Goal: Information Seeking & Learning: Check status

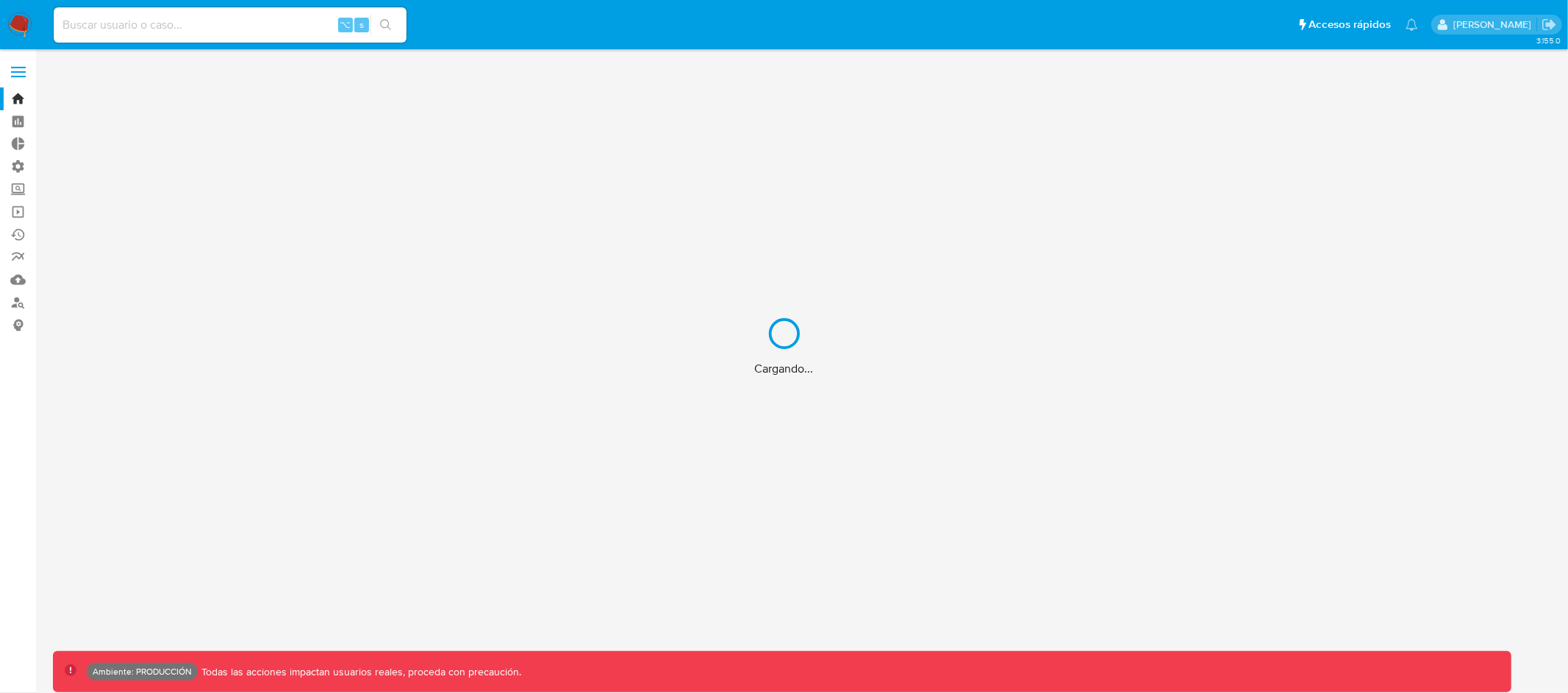
click at [279, 24] on div "Cargando..." at bounding box center [784, 346] width 1568 height 693
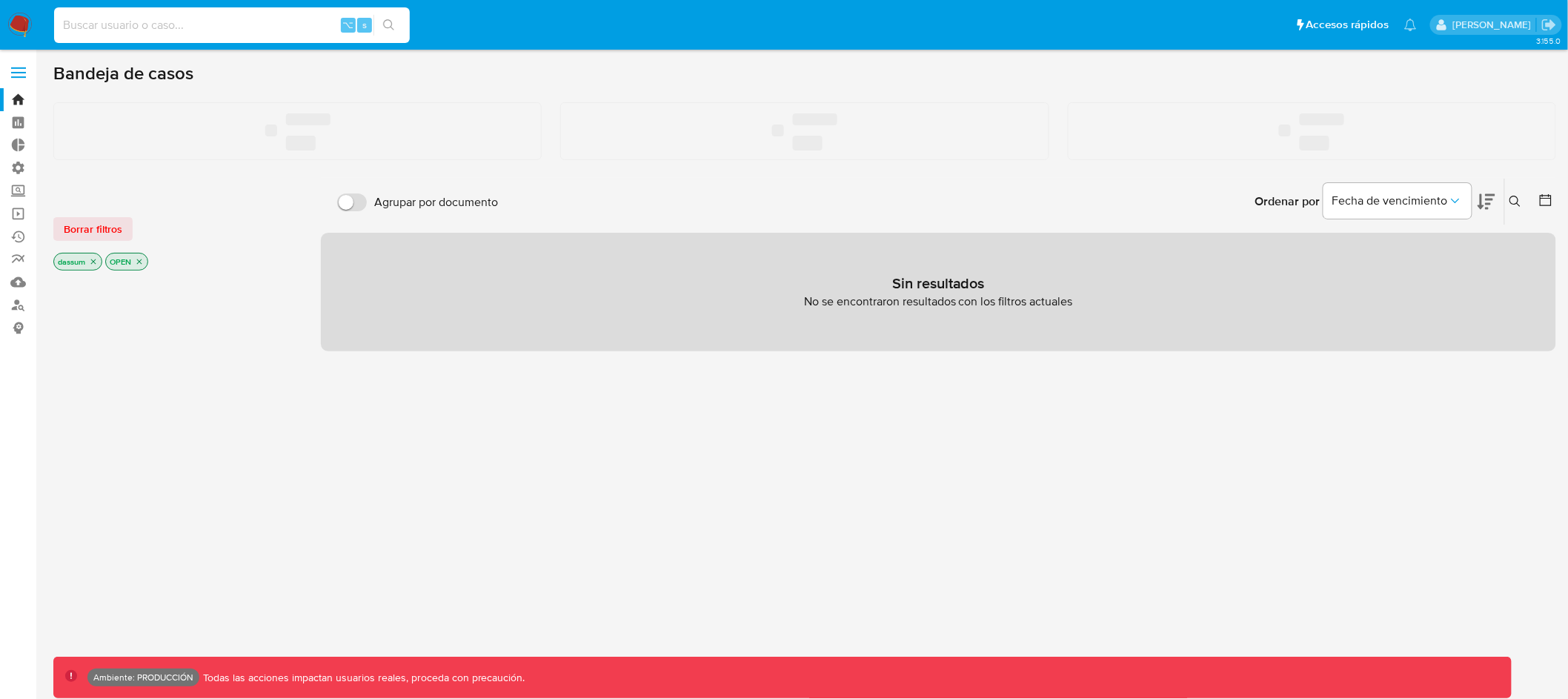
click at [281, 26] on input at bounding box center [232, 25] width 356 height 19
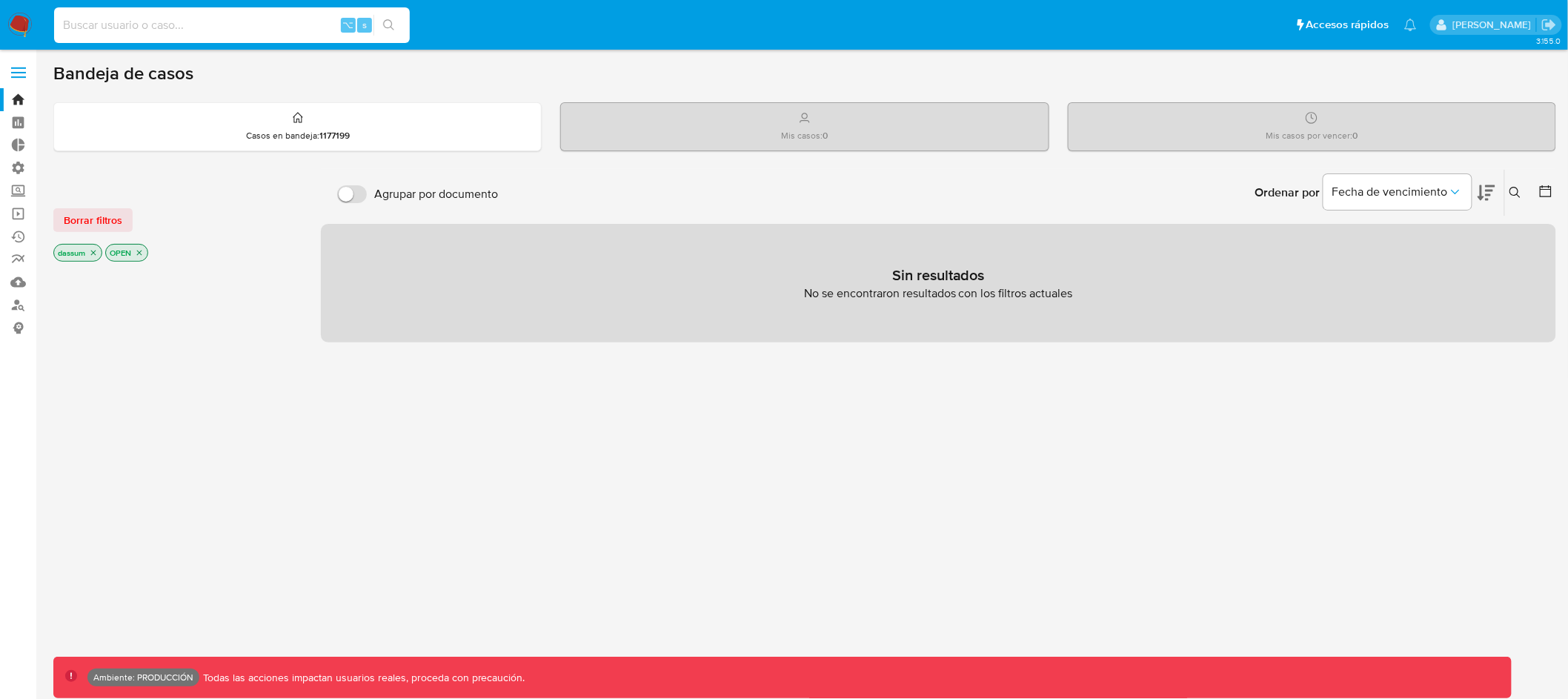
paste input "48583462"
type input "48583462"
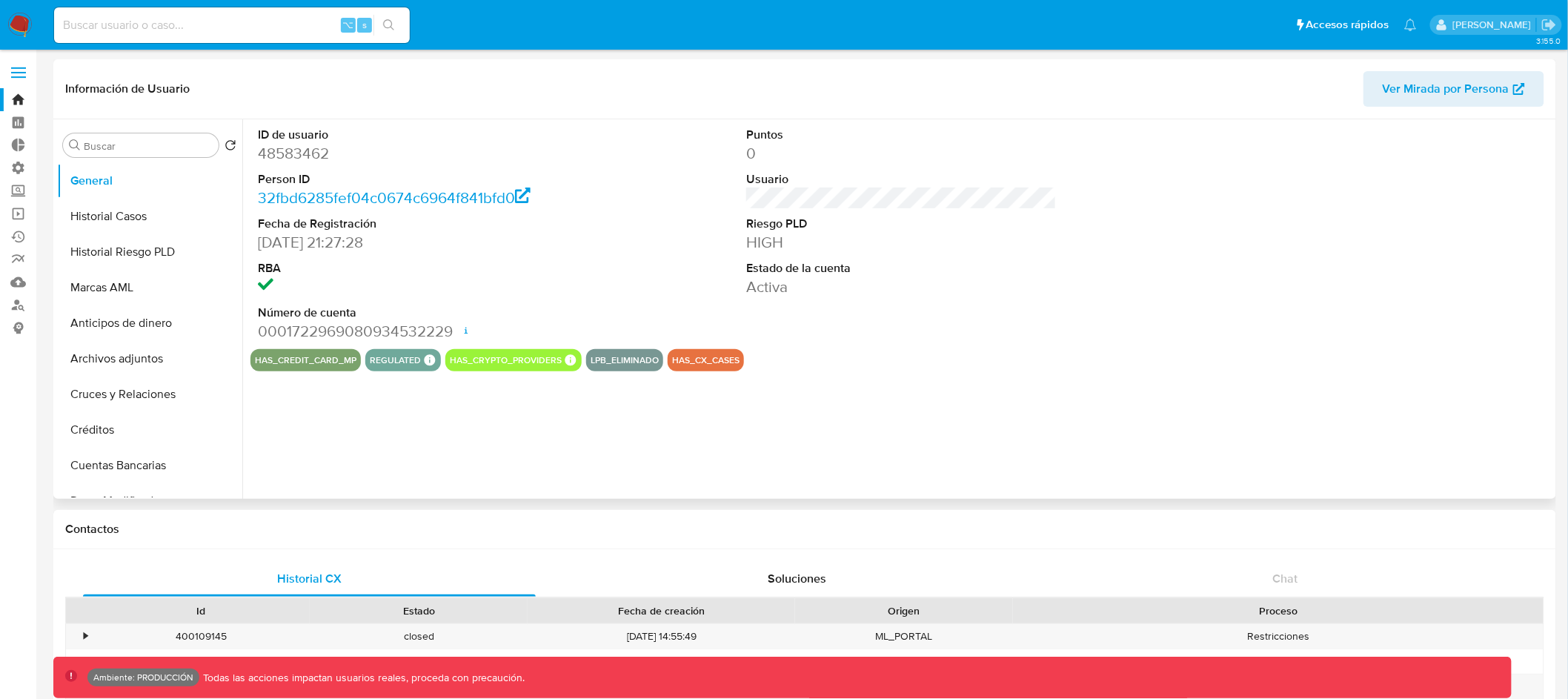
select select "10"
click at [146, 289] on button "Marcas AML" at bounding box center [143, 288] width 173 height 36
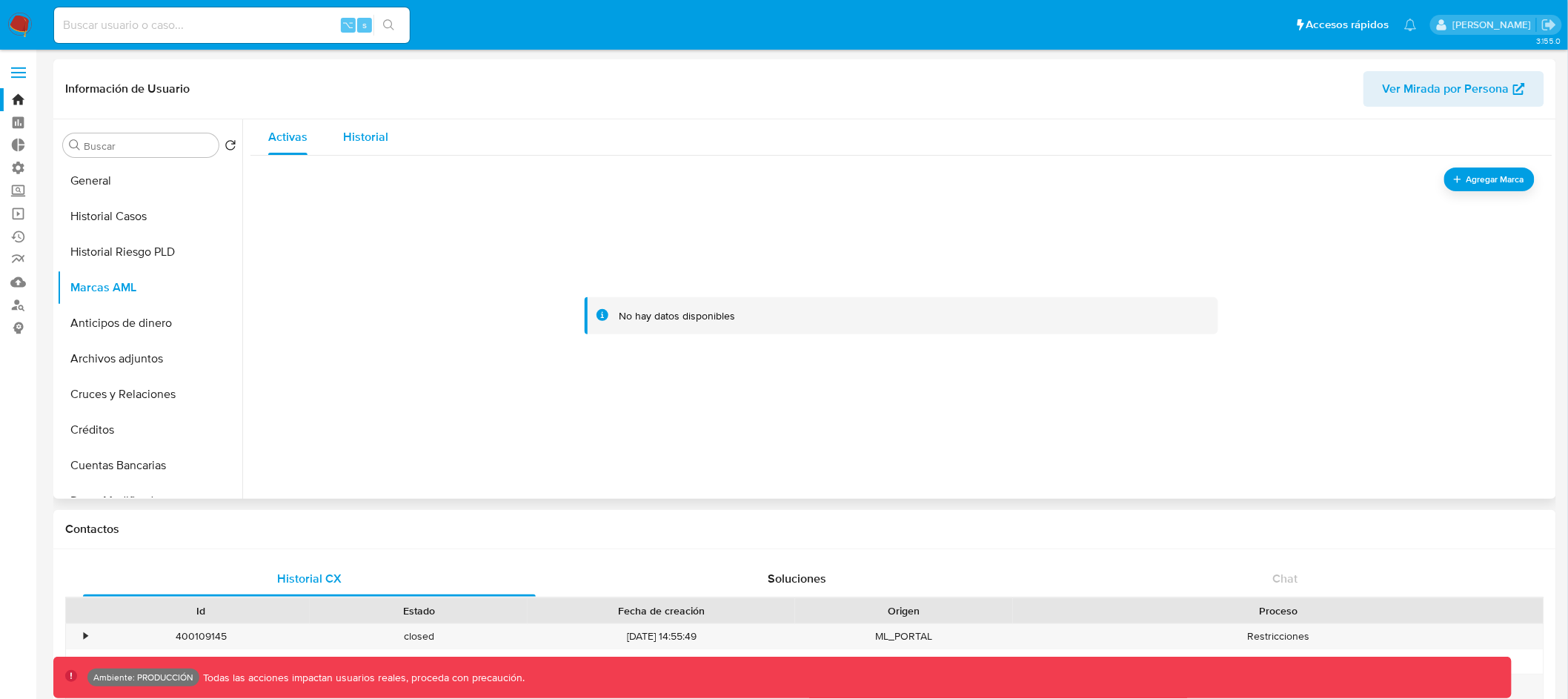
click at [364, 132] on span "Historial" at bounding box center [365, 136] width 45 height 17
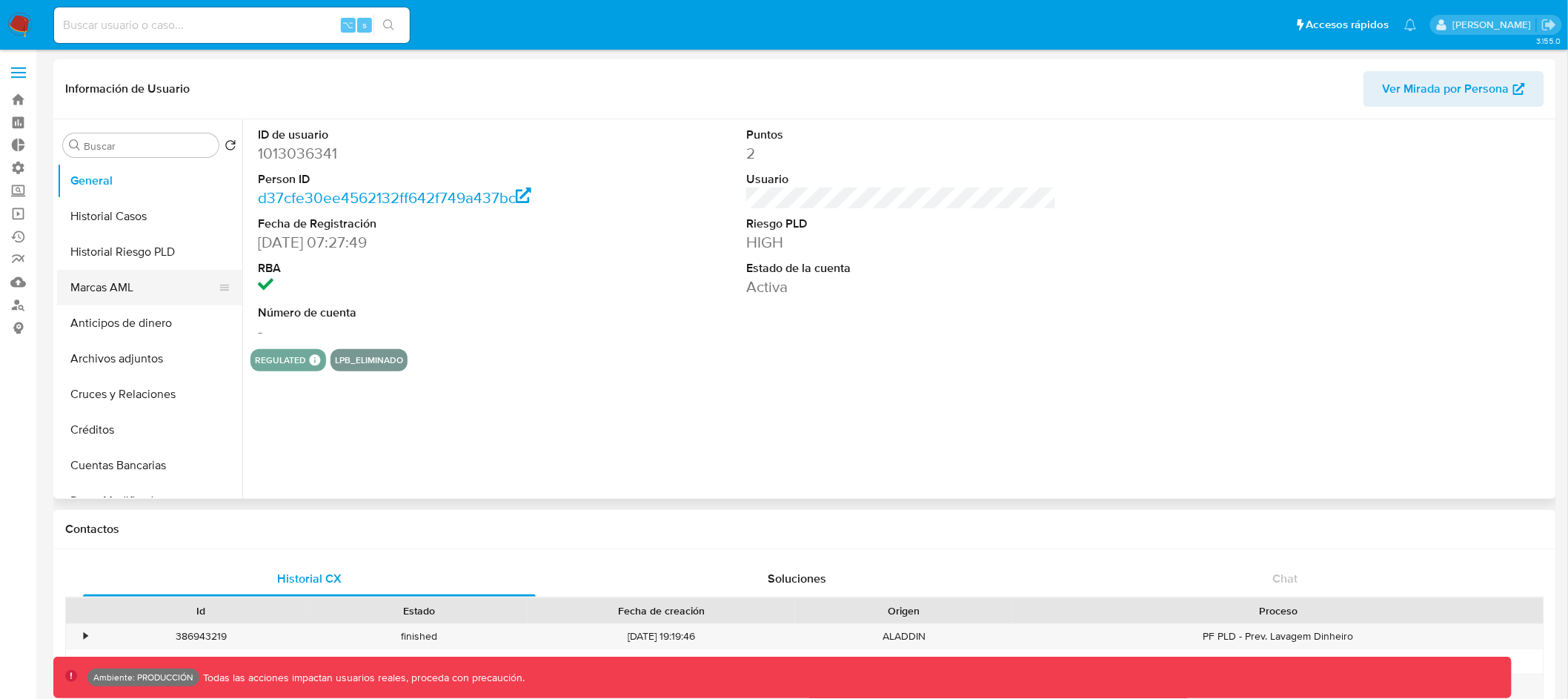
click at [149, 280] on button "Marcas AML" at bounding box center [143, 288] width 173 height 36
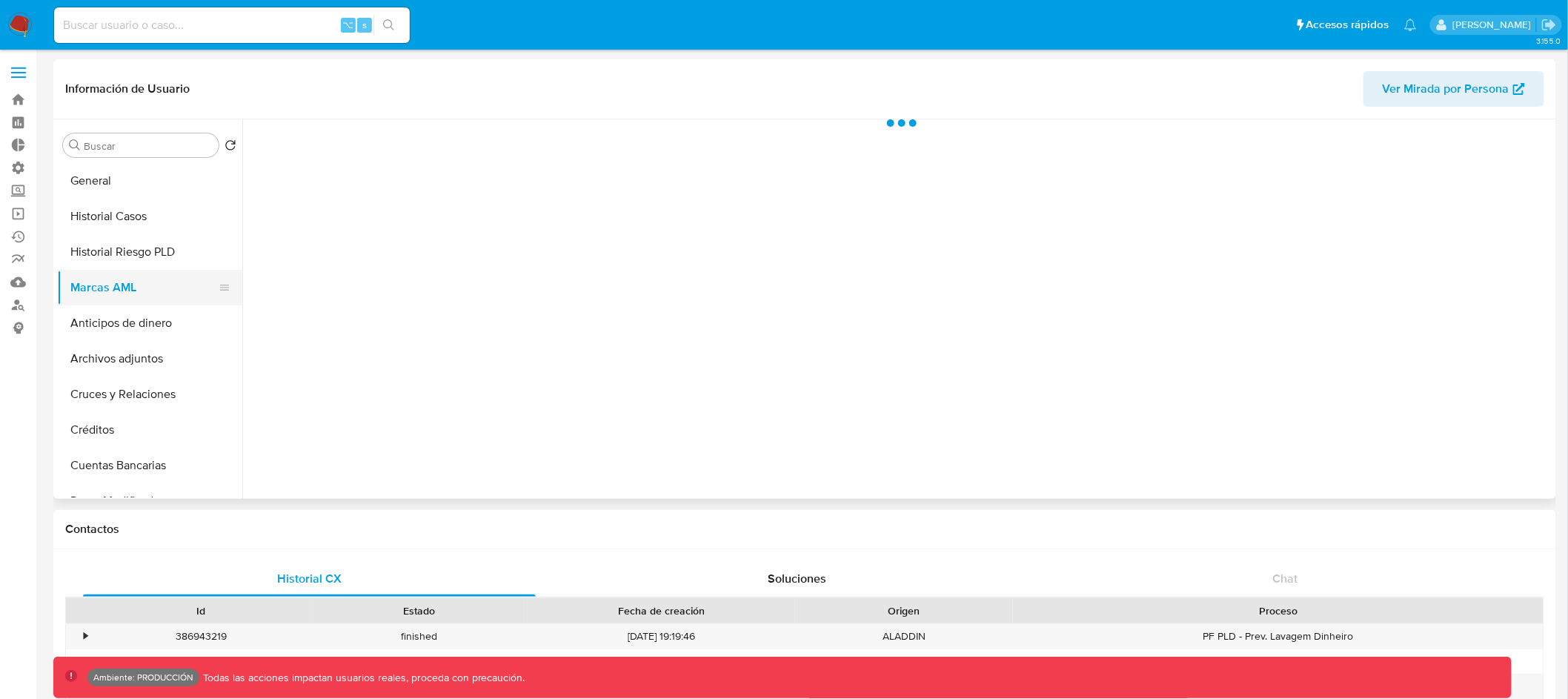
select select "10"
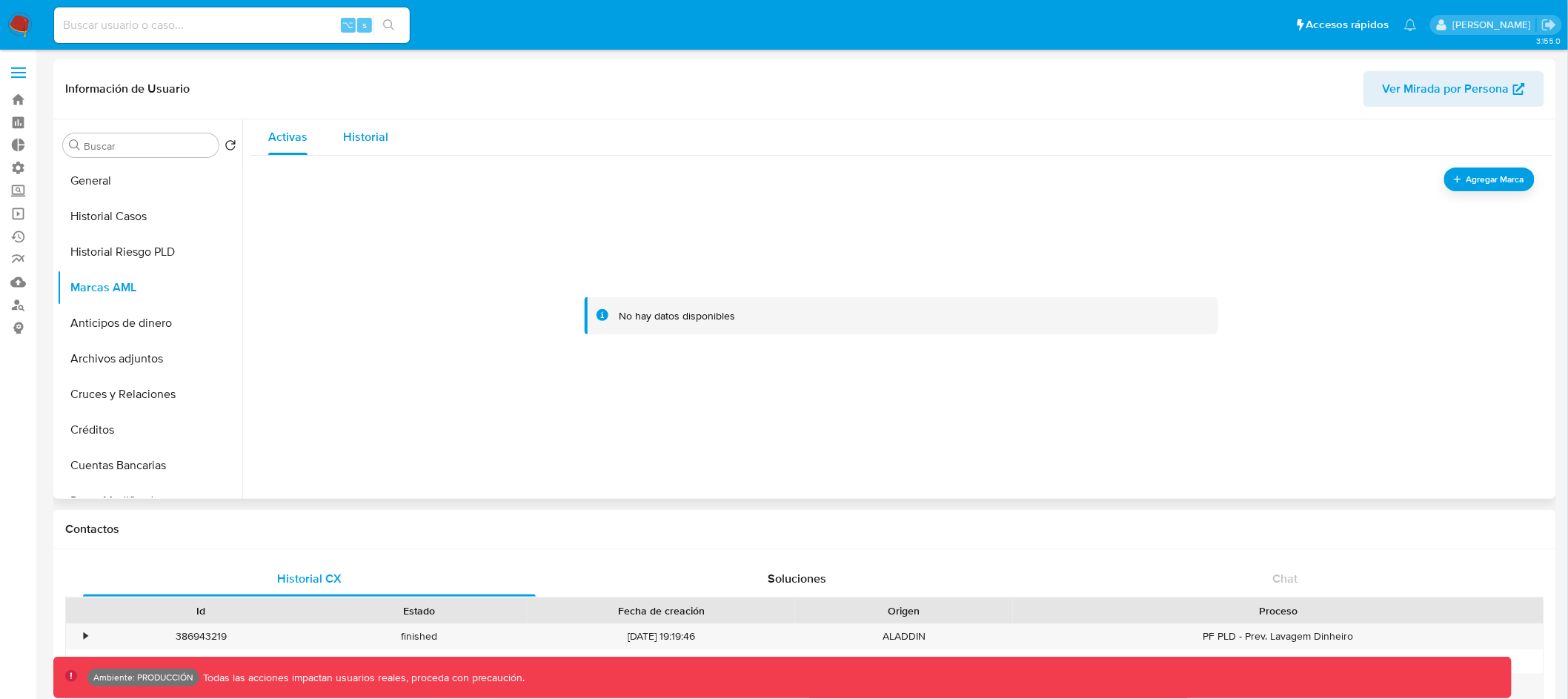
click at [369, 133] on span "Historial" at bounding box center [365, 136] width 45 height 17
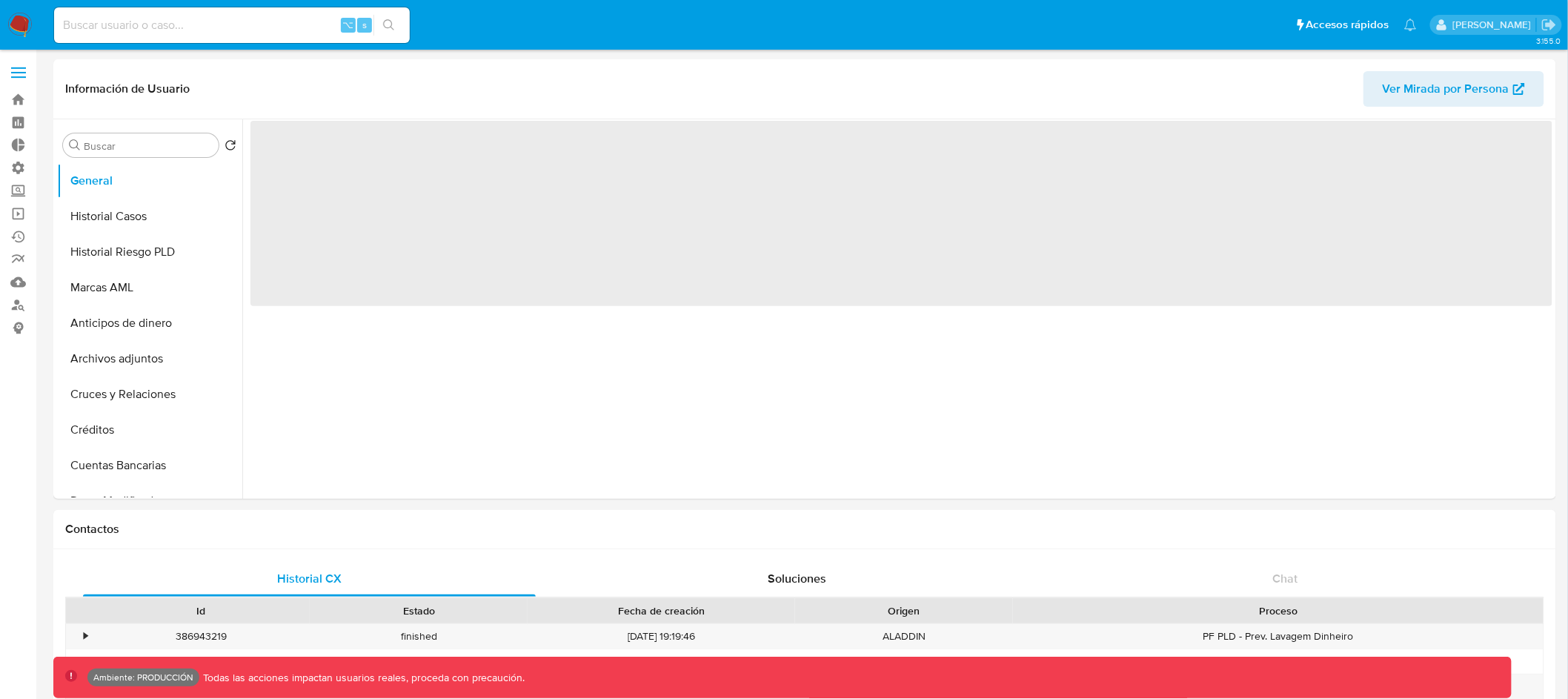
select select "10"
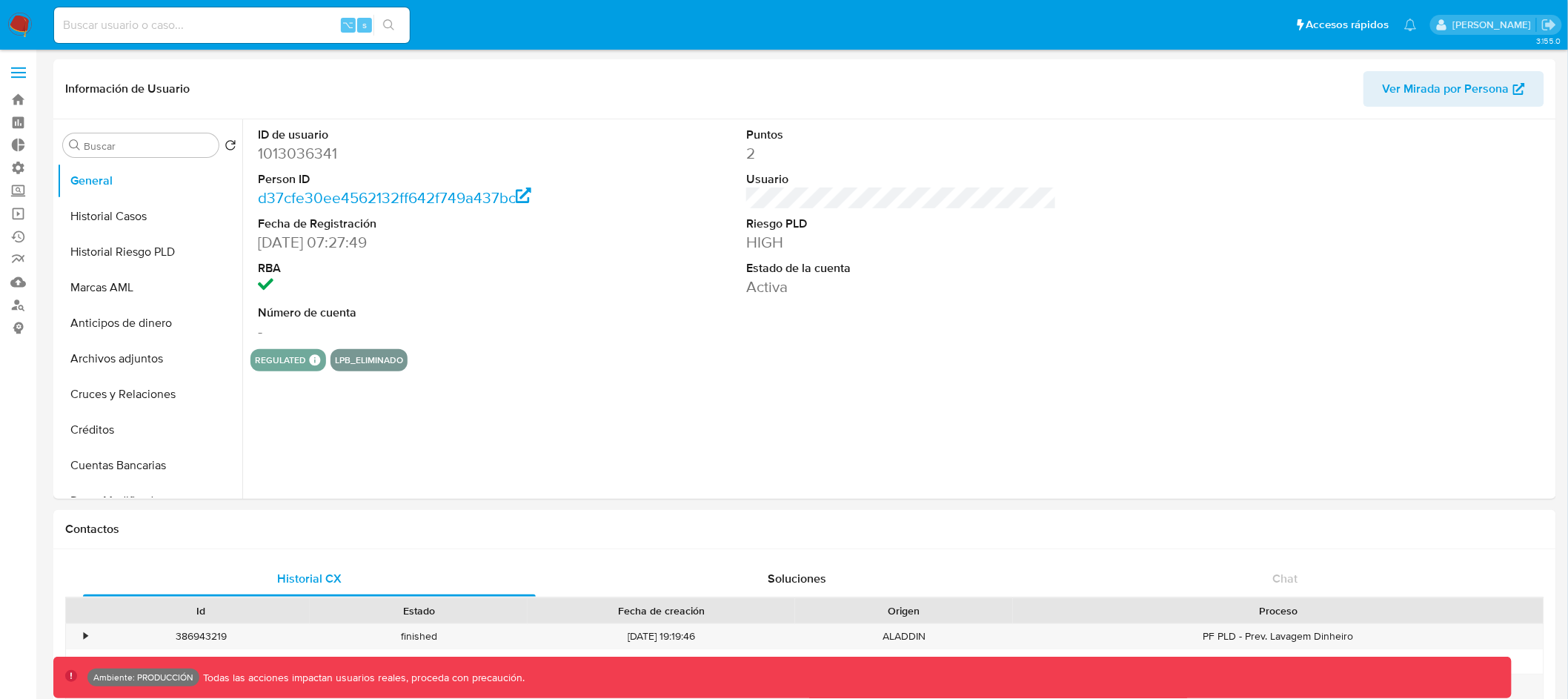
click at [280, 22] on input at bounding box center [232, 25] width 356 height 19
paste input "38265530"
type input "38265530"
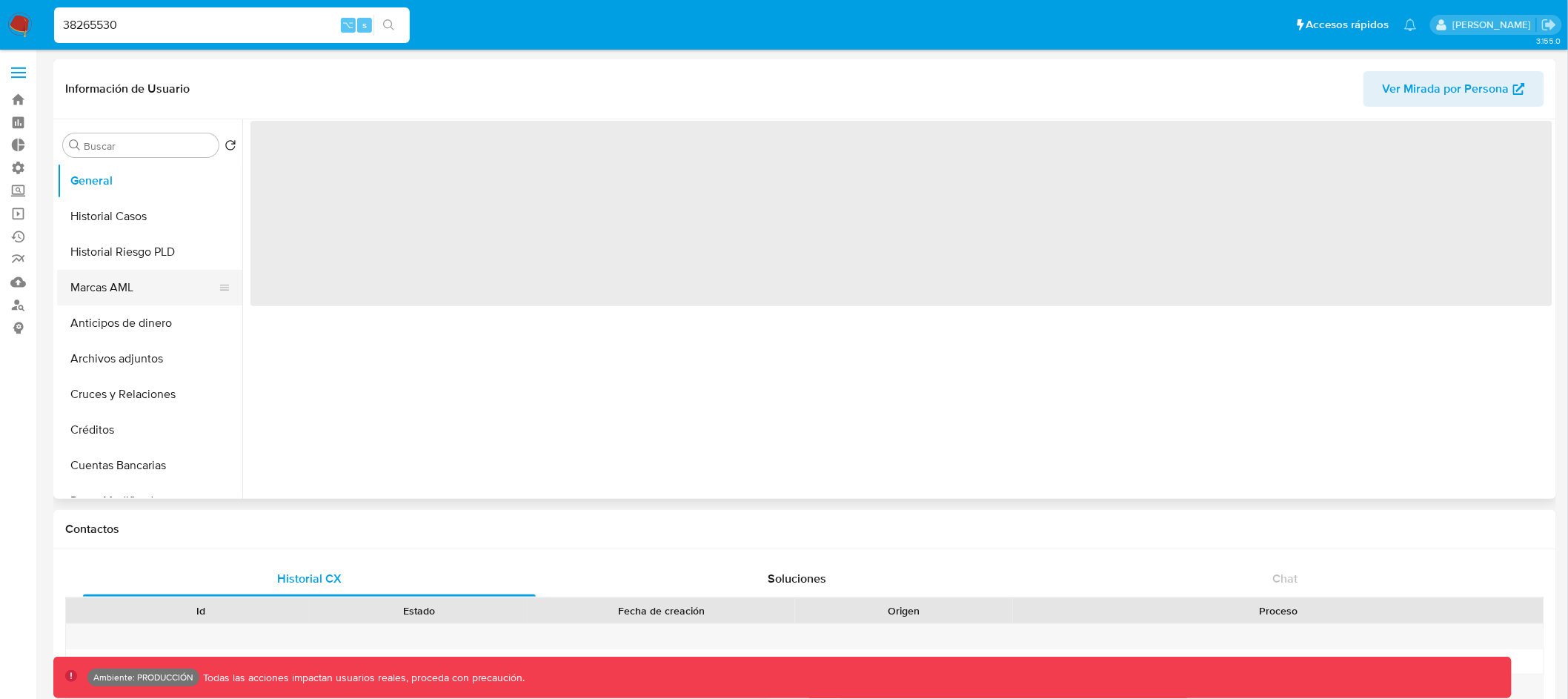
click at [130, 285] on button "Marcas AML" at bounding box center [143, 288] width 173 height 36
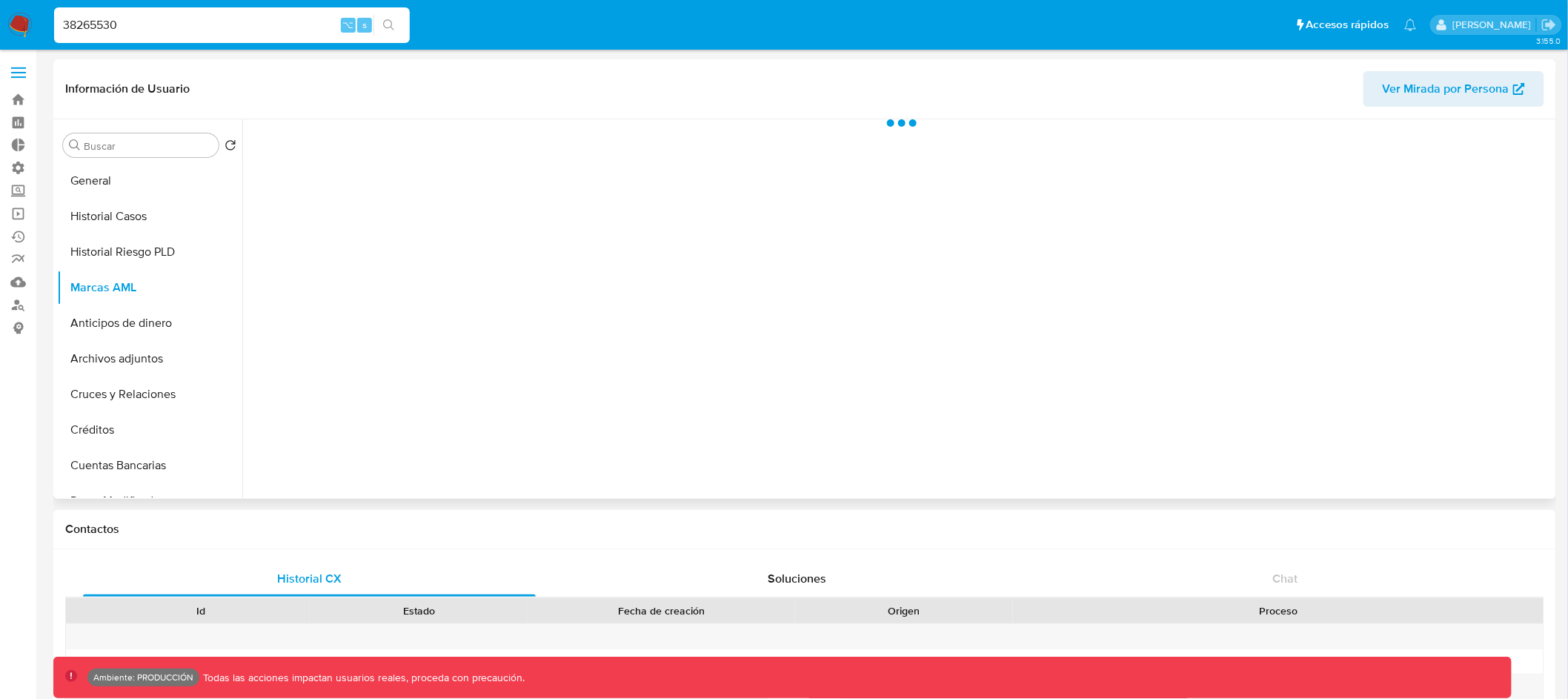
select select "10"
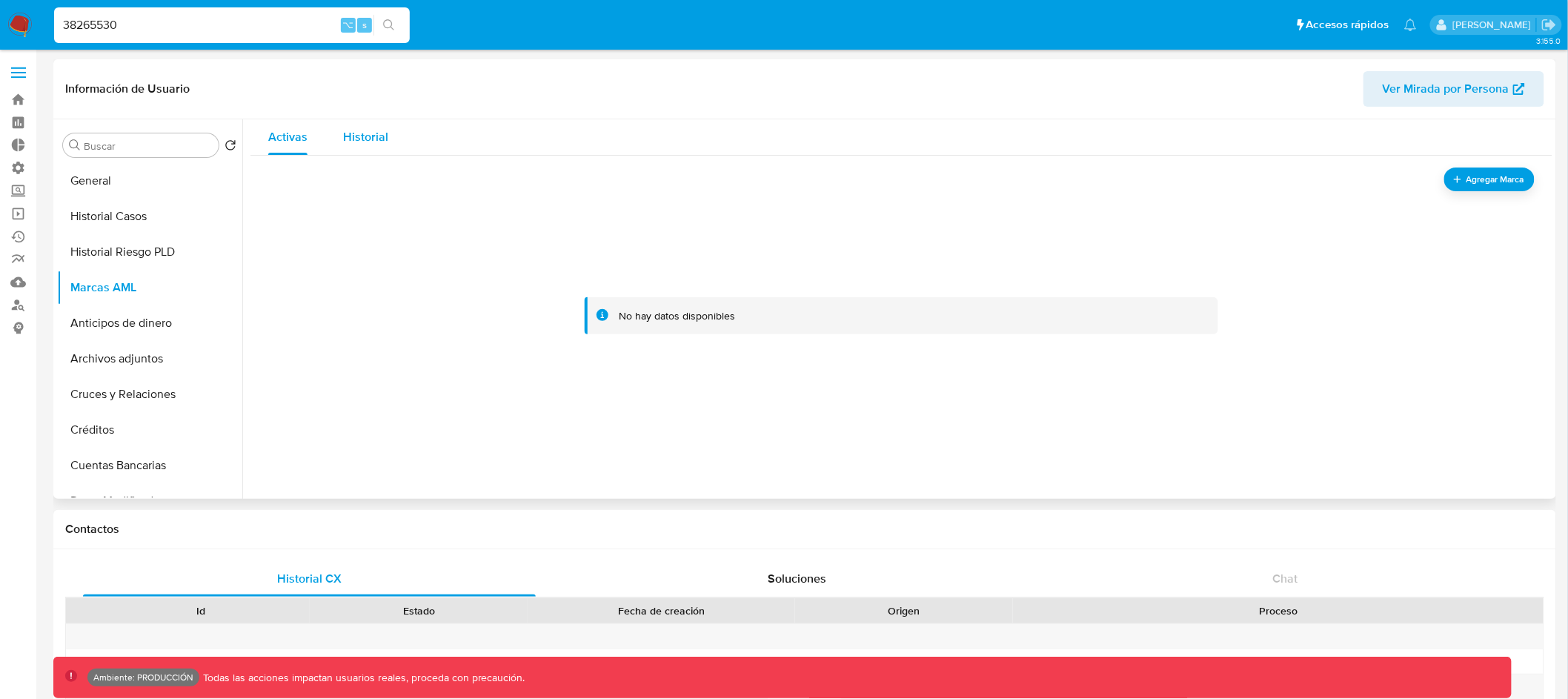
click at [345, 139] on span "Historial" at bounding box center [365, 136] width 45 height 17
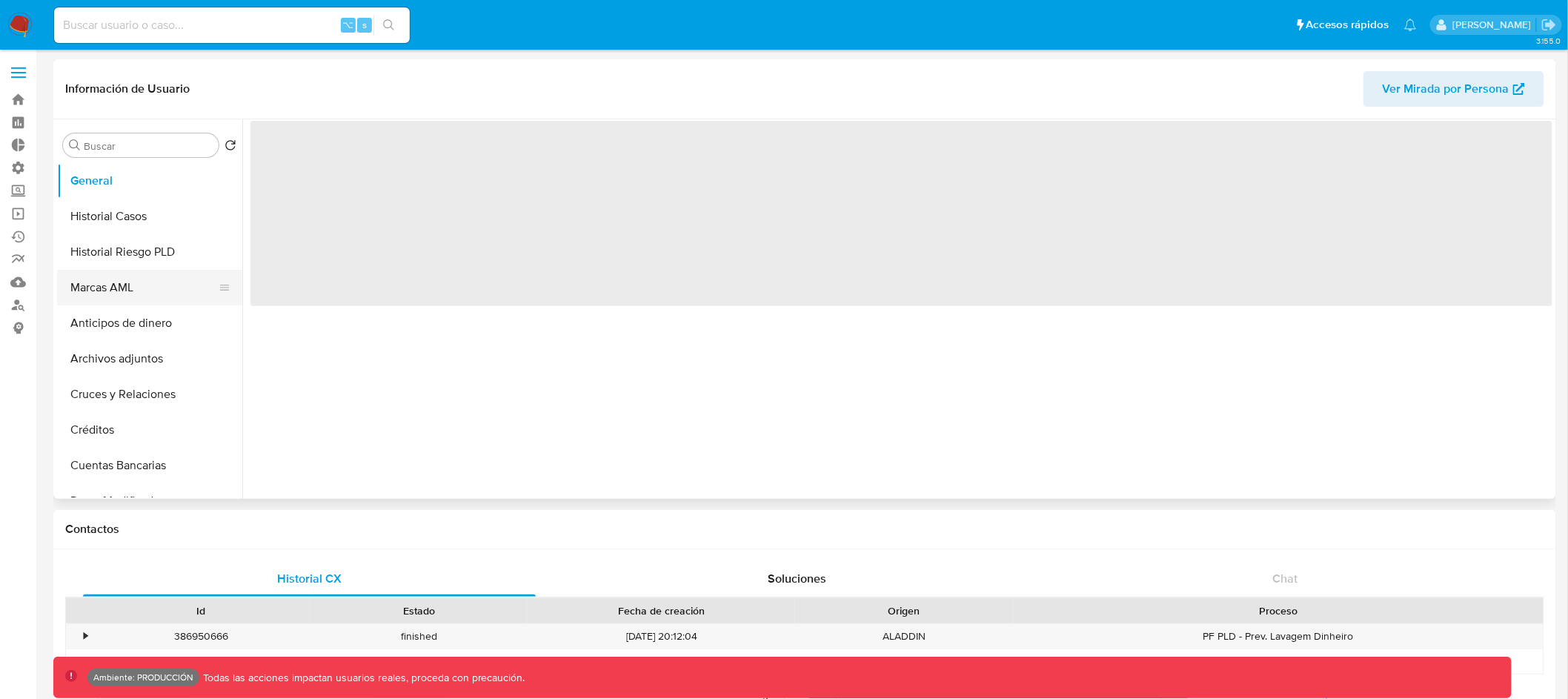
click at [105, 277] on button "Marcas AML" at bounding box center [143, 288] width 173 height 36
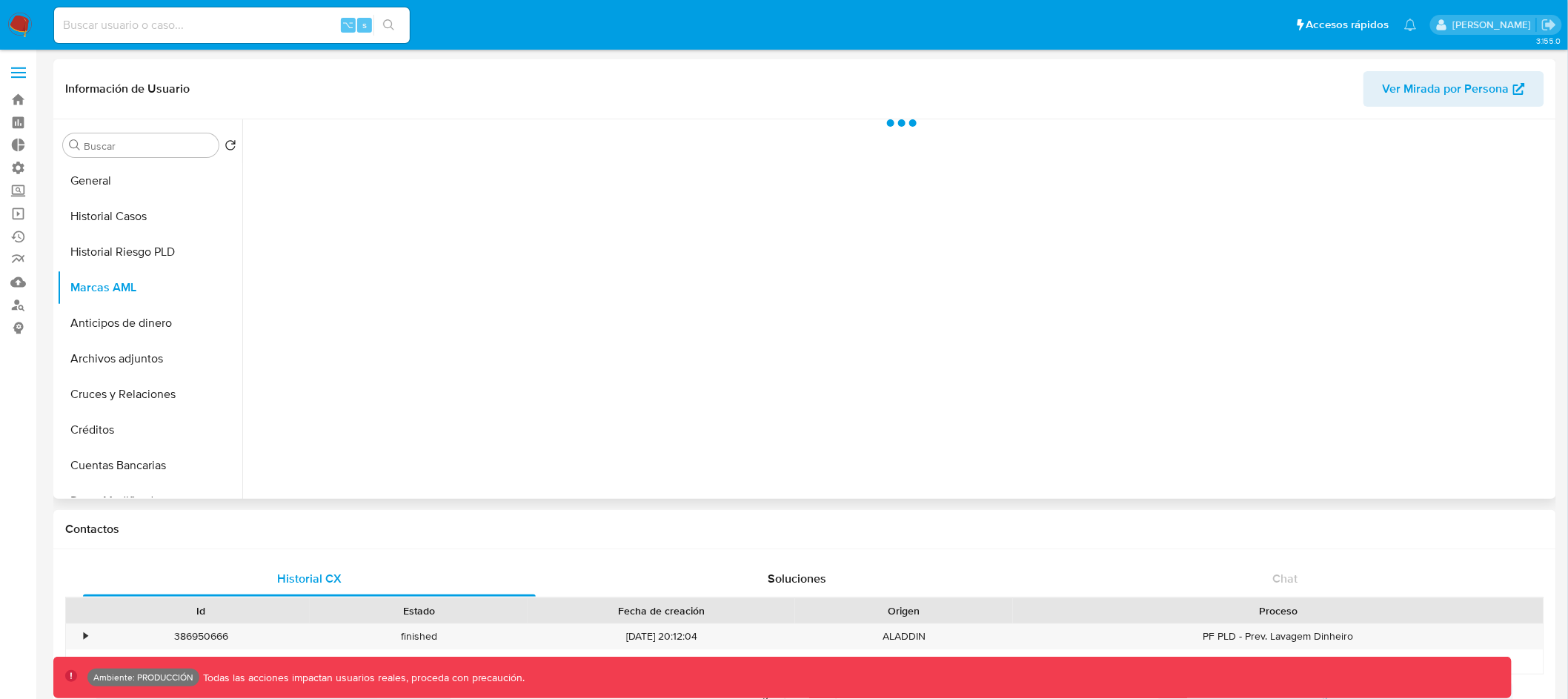
select select "10"
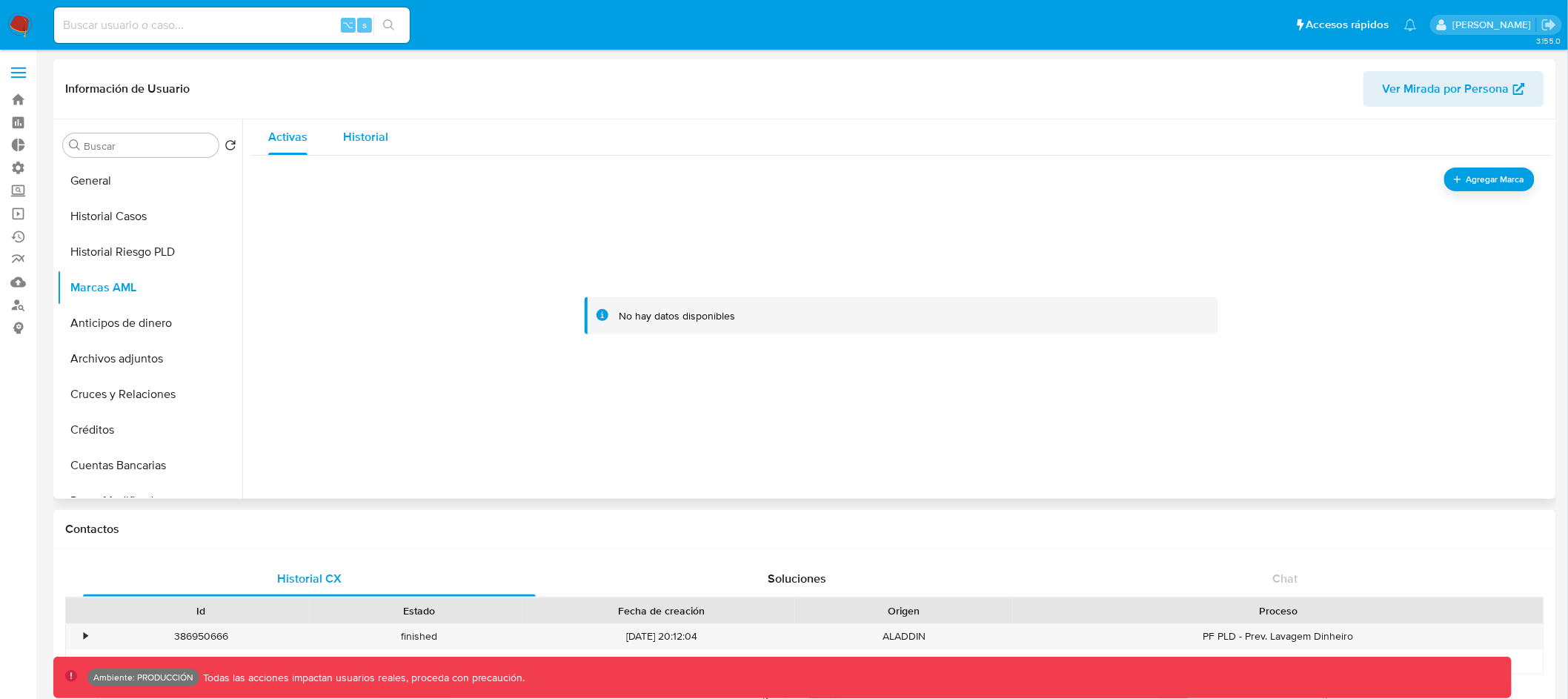
click at [365, 138] on span "Historial" at bounding box center [365, 136] width 45 height 17
